Goal: Information Seeking & Learning: Find specific fact

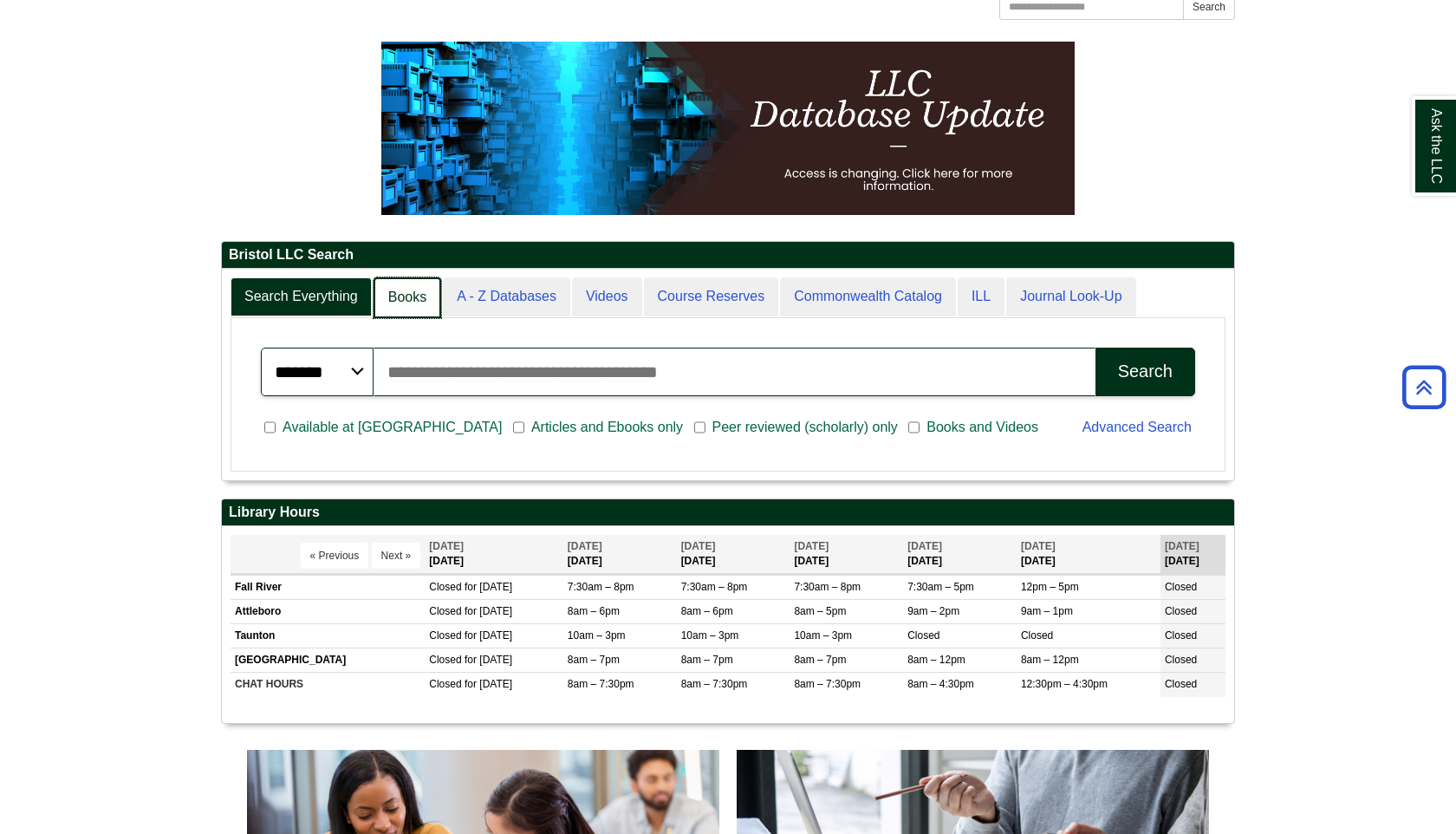
scroll to position [8, 8]
click at [426, 309] on link "Books" at bounding box center [407, 298] width 68 height 41
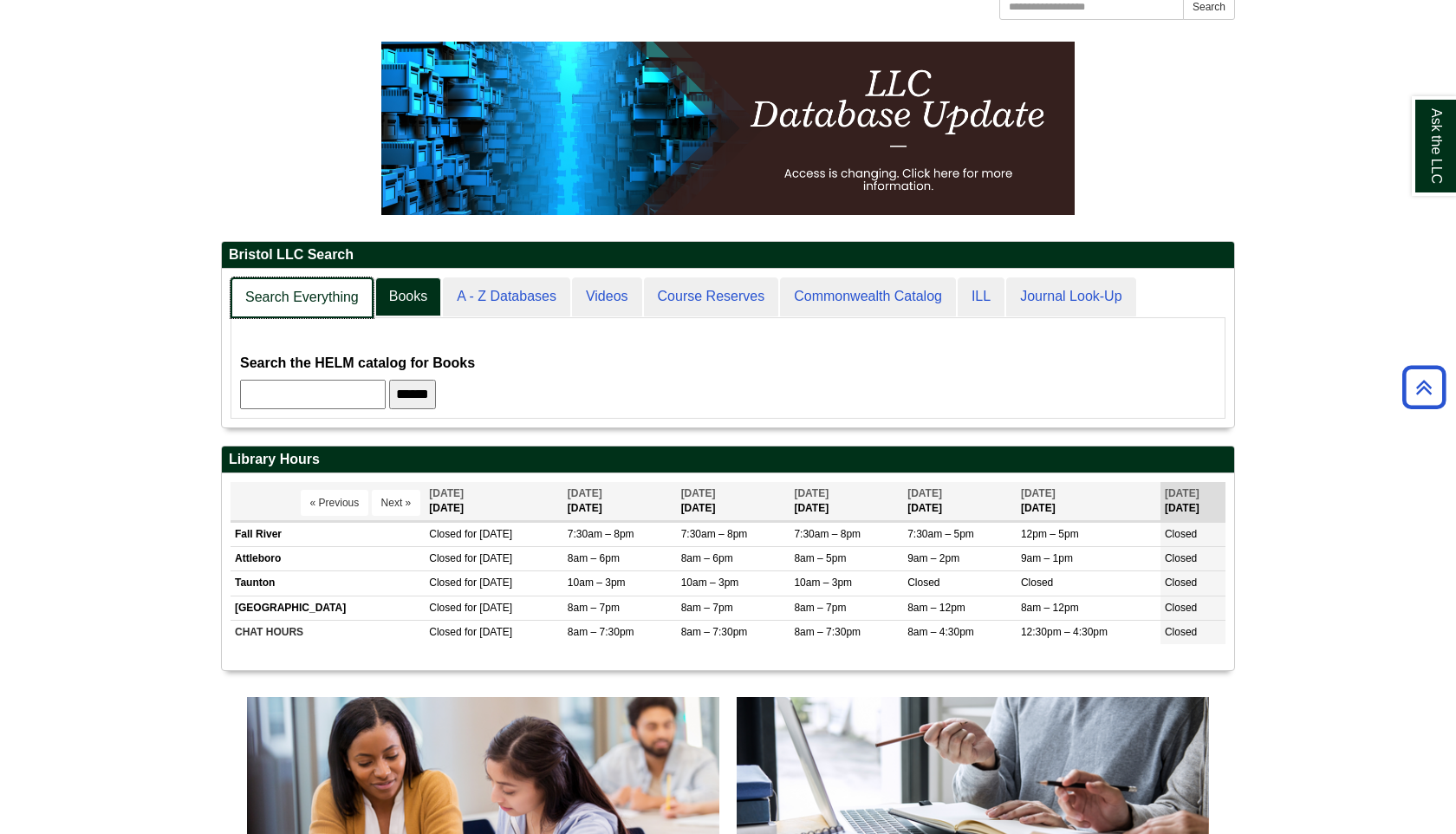
click at [354, 290] on link "Search Everything" at bounding box center [302, 298] width 143 height 41
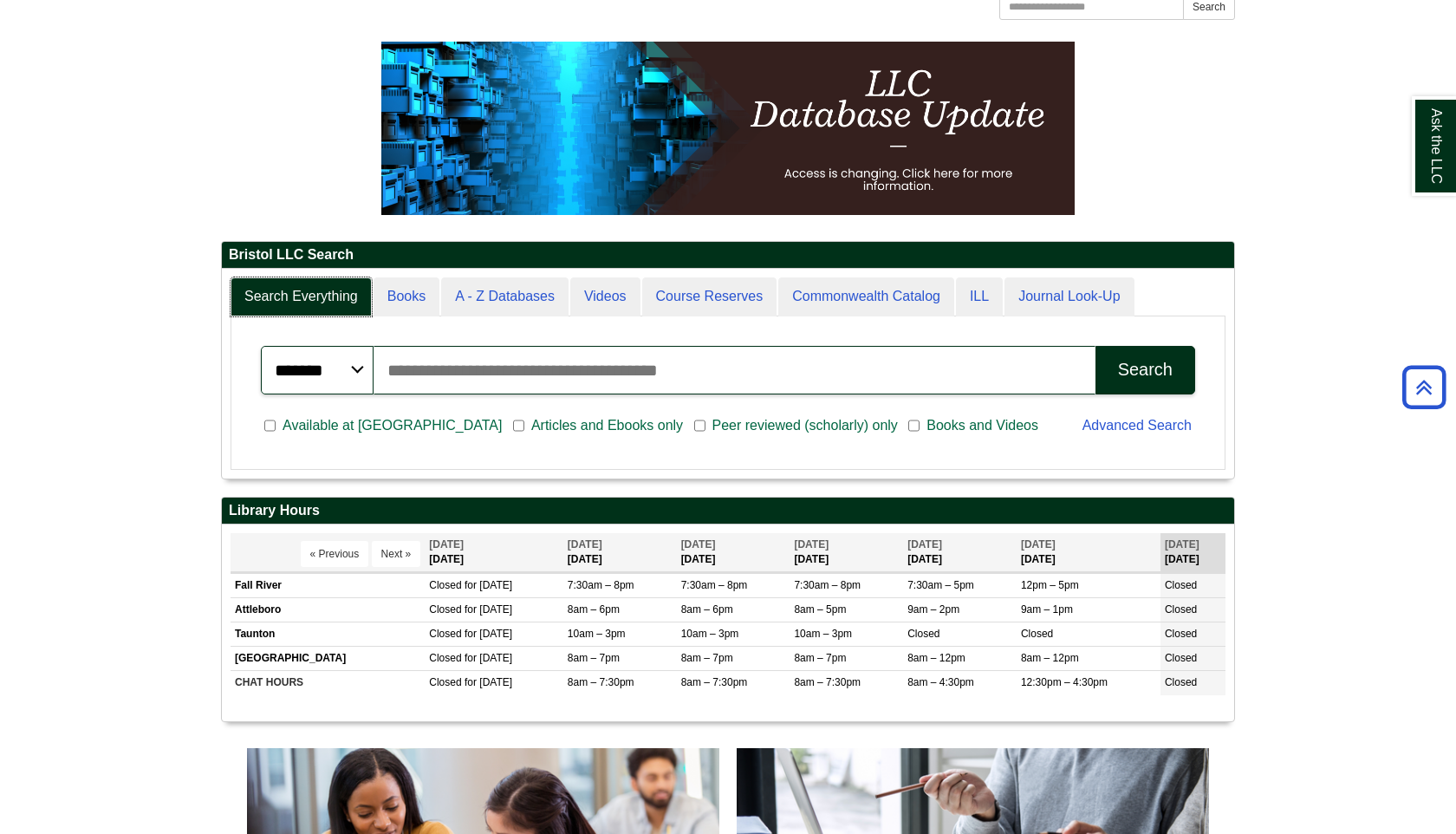
scroll to position [209, 1012]
click at [478, 385] on input "Search articles, books, journals & more" at bounding box center [734, 370] width 722 height 49
paste input "**********"
type input "**********"
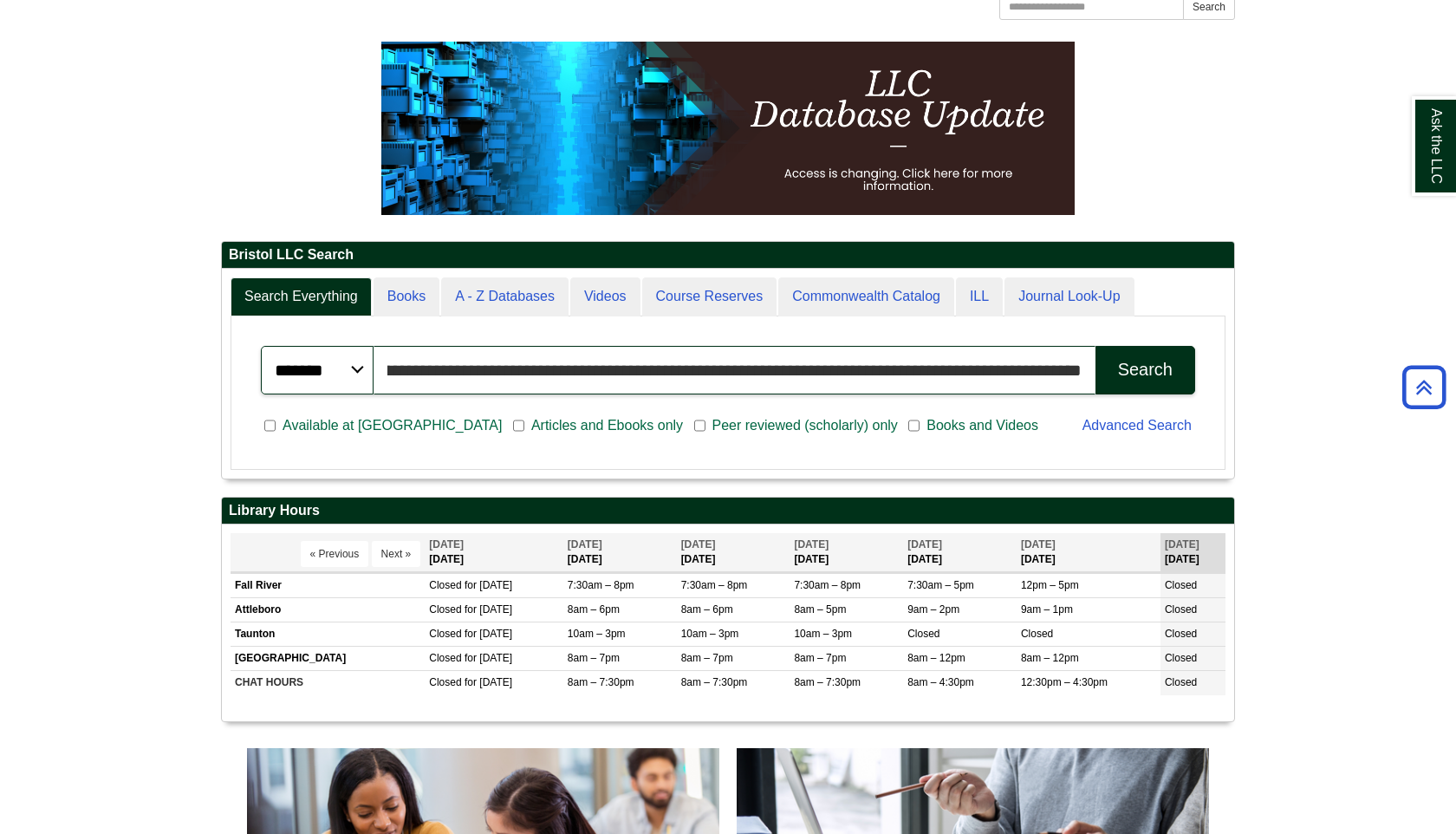
click at [1095, 346] on button "Search" at bounding box center [1145, 370] width 100 height 49
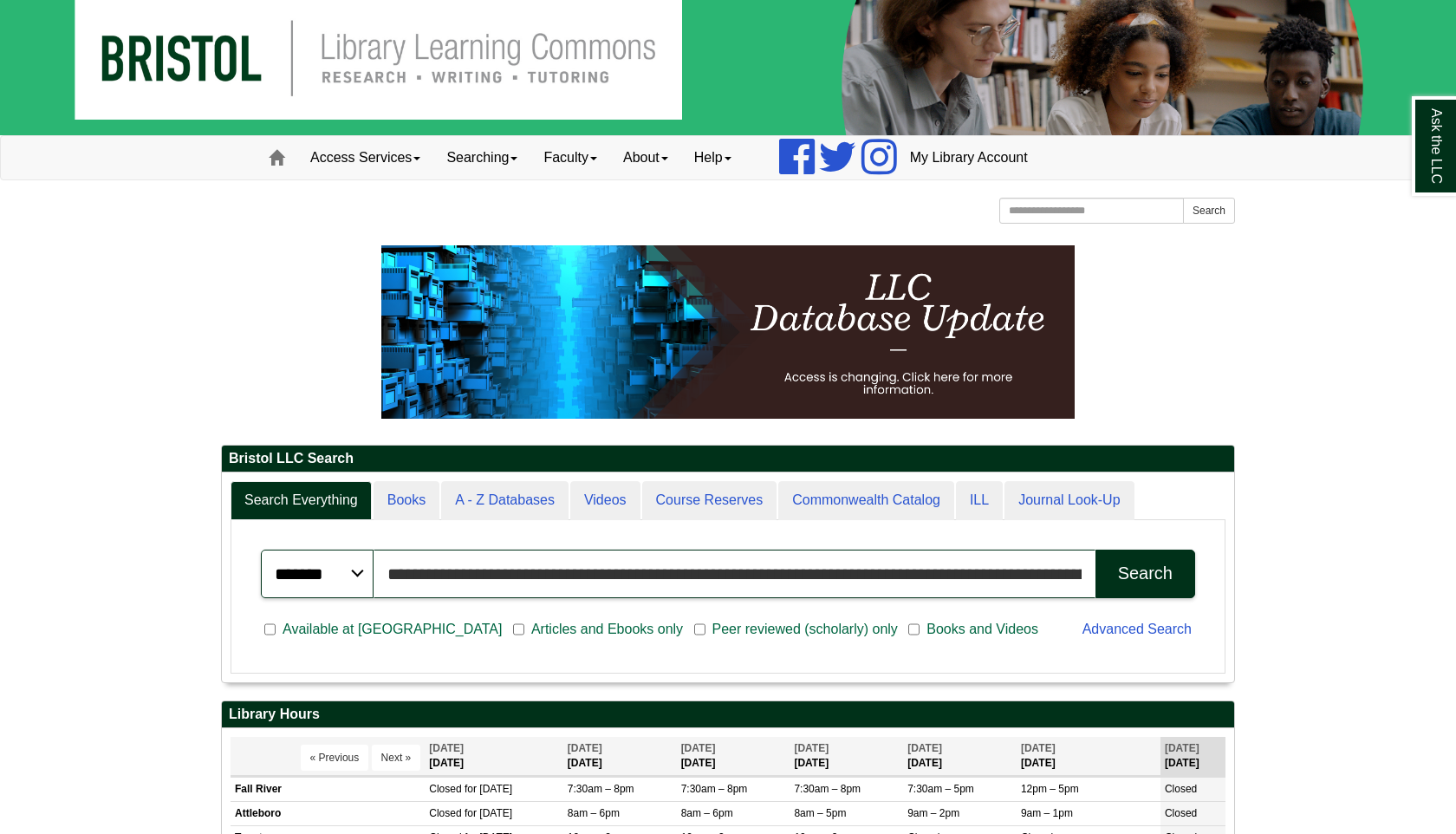
scroll to position [0, 0]
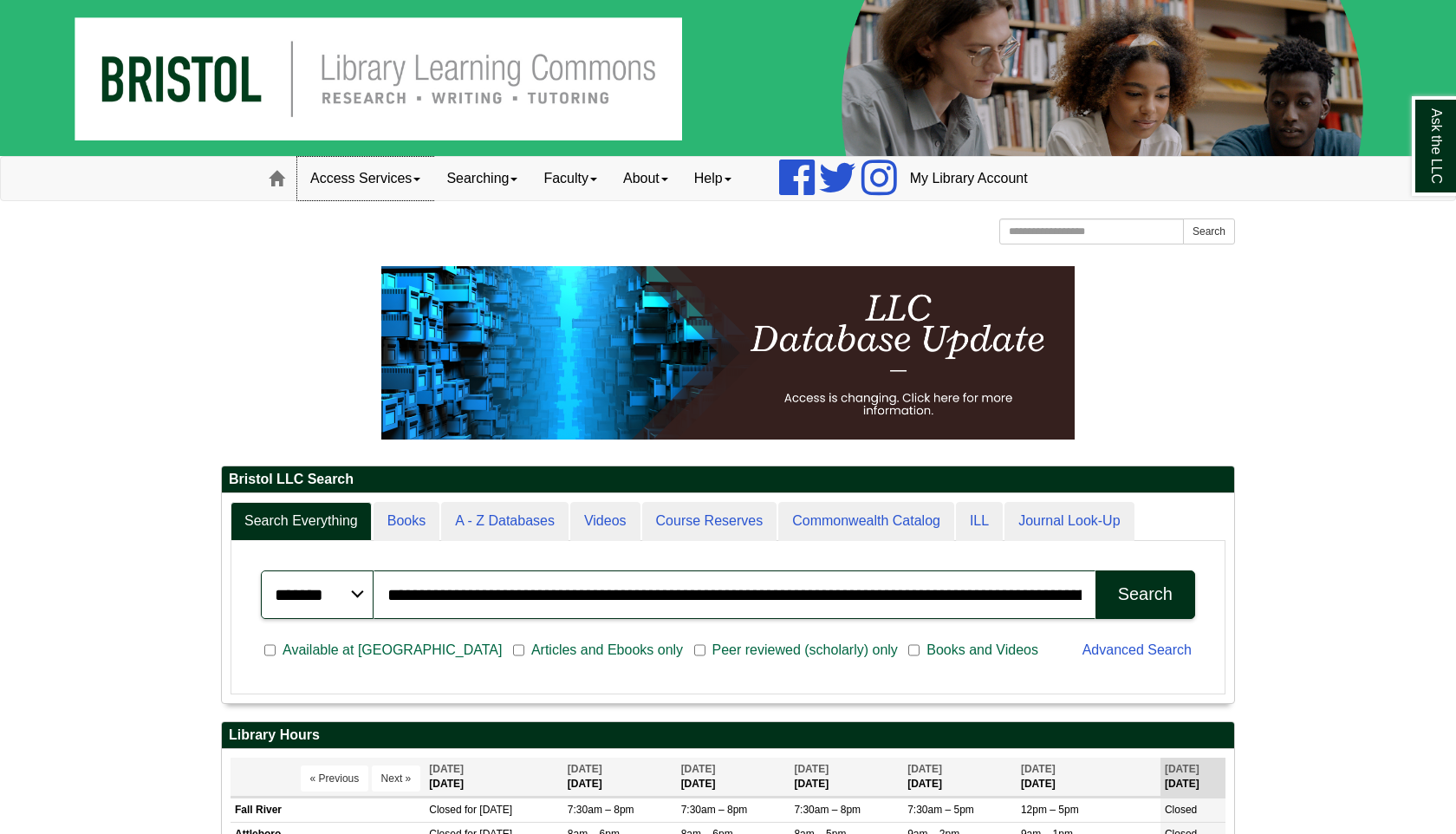
click at [419, 173] on link "Access Services" at bounding box center [365, 178] width 136 height 43
click at [314, 363] on p at bounding box center [728, 352] width 1014 height 173
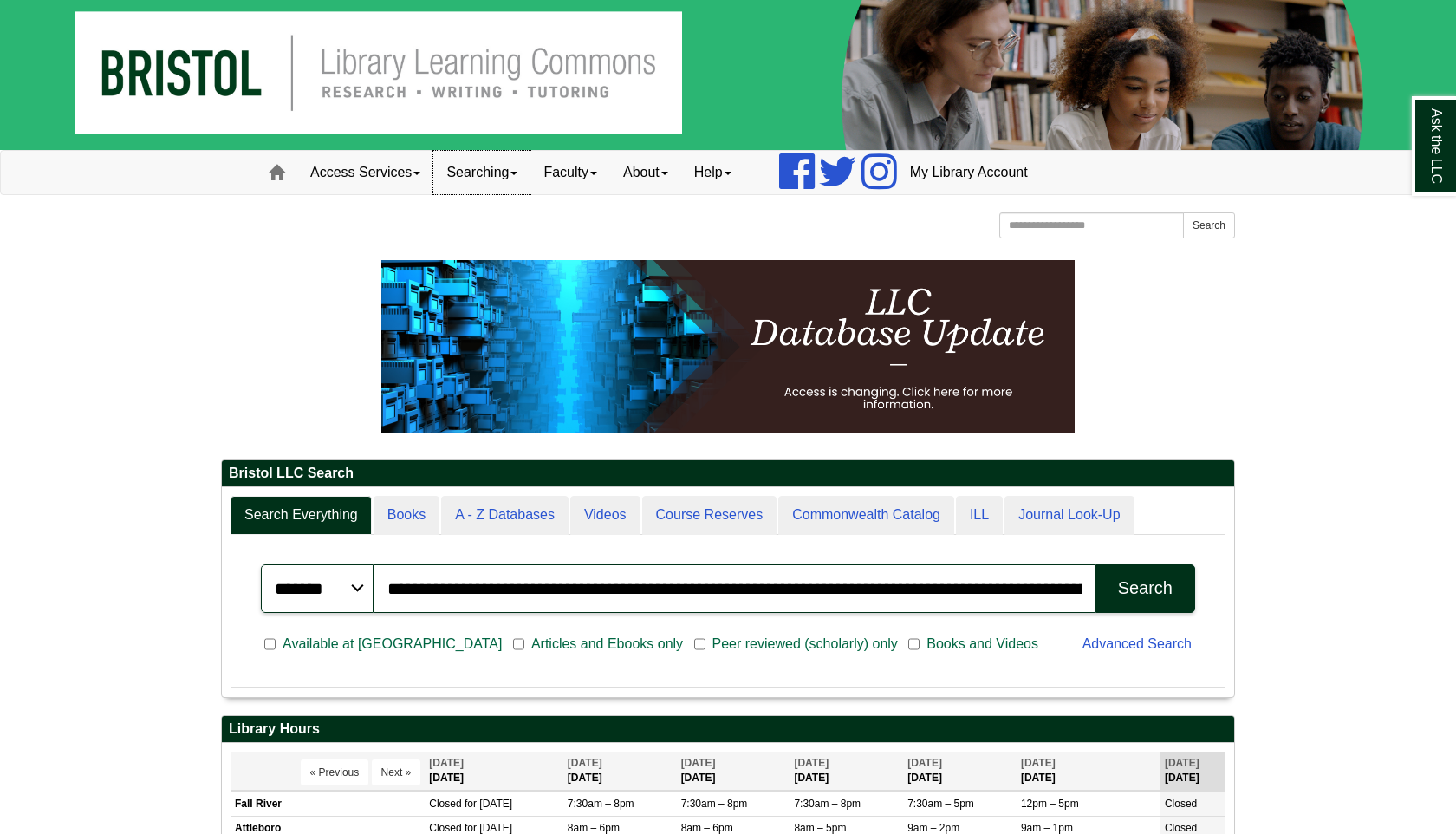
click at [509, 168] on link "Searching" at bounding box center [482, 172] width 97 height 43
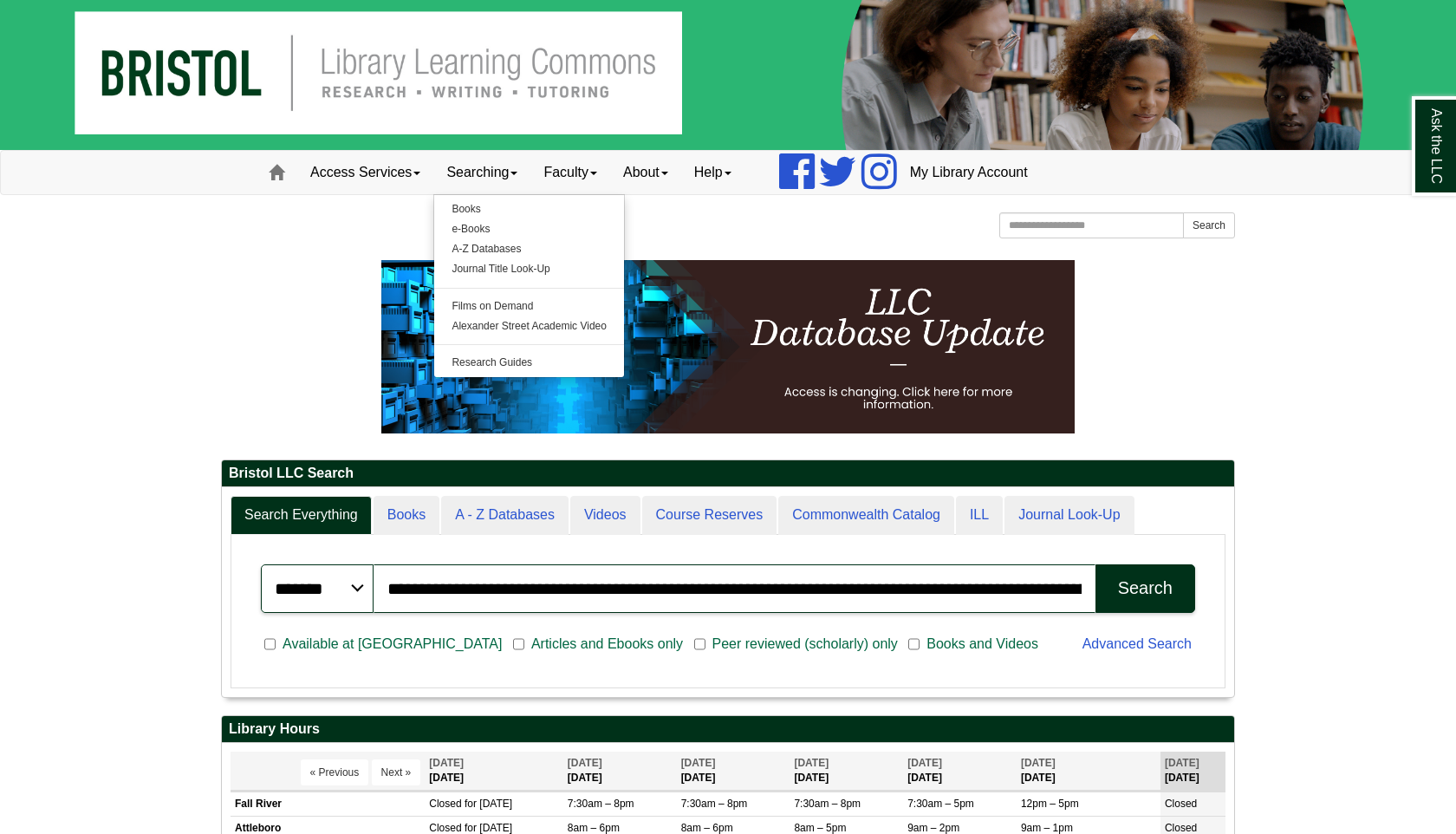
click at [329, 418] on p at bounding box center [728, 346] width 1014 height 173
